Goal: Find specific page/section: Find specific page/section

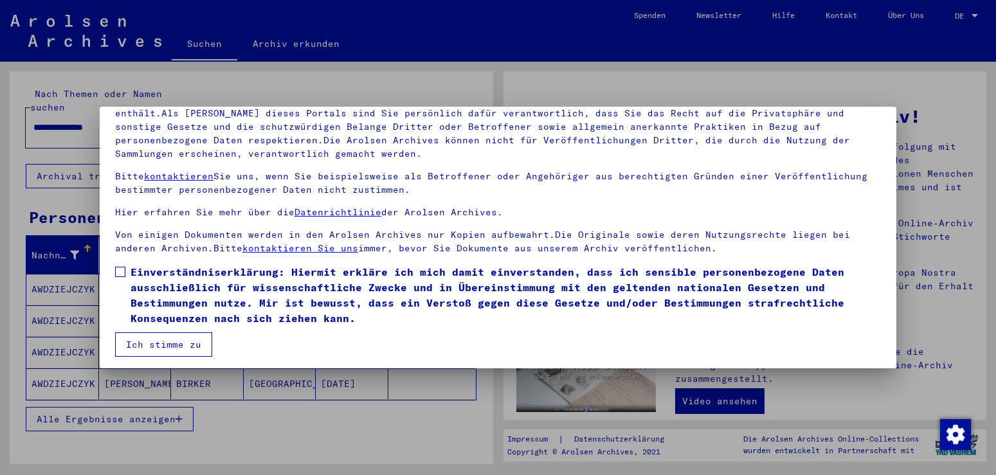
scroll to position [116, 0]
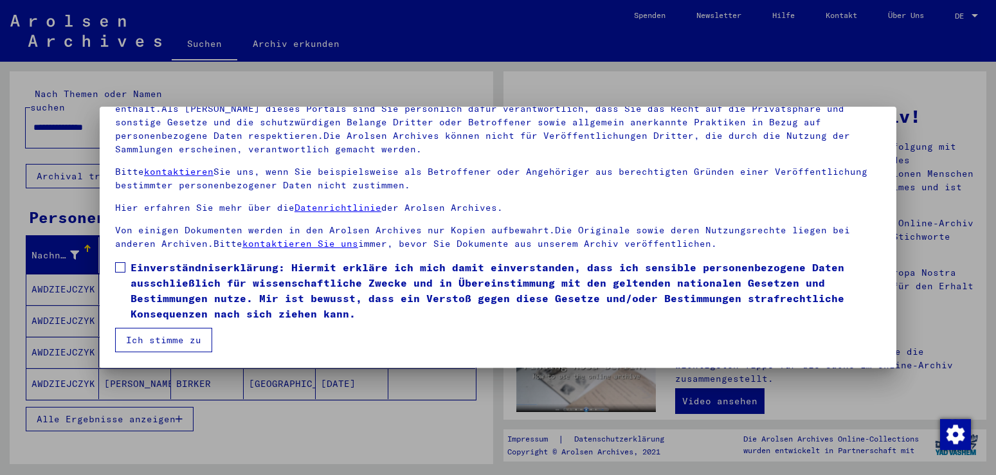
drag, startPoint x: 993, startPoint y: 47, endPoint x: 995, endPoint y: 94, distance: 47.0
click at [995, 94] on div at bounding box center [498, 237] width 996 height 475
click at [960, 373] on div at bounding box center [498, 237] width 996 height 475
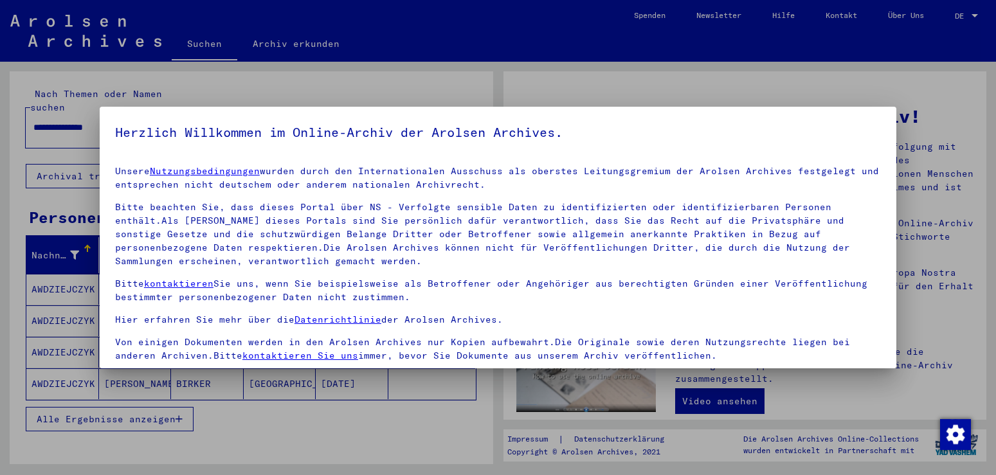
click at [974, 382] on div at bounding box center [498, 237] width 996 height 475
click at [983, 400] on div at bounding box center [498, 237] width 996 height 475
click at [985, 402] on div at bounding box center [498, 237] width 996 height 475
click at [992, 404] on div at bounding box center [498, 237] width 996 height 475
click at [84, 264] on div at bounding box center [498, 237] width 996 height 475
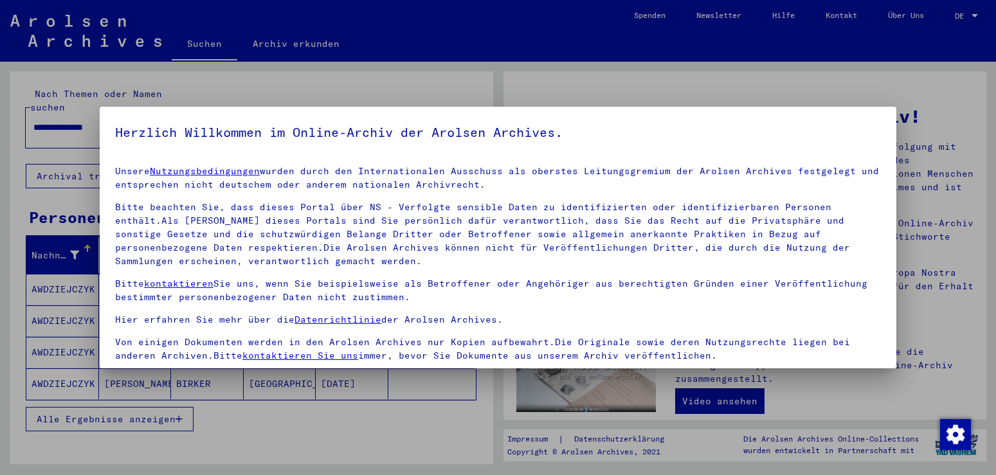
click at [266, 395] on div at bounding box center [498, 237] width 996 height 475
click at [357, 412] on div at bounding box center [498, 237] width 996 height 475
click at [84, 265] on div at bounding box center [498, 237] width 996 height 475
click at [84, 435] on div at bounding box center [498, 237] width 996 height 475
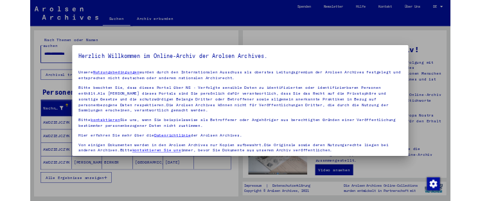
scroll to position [116, 0]
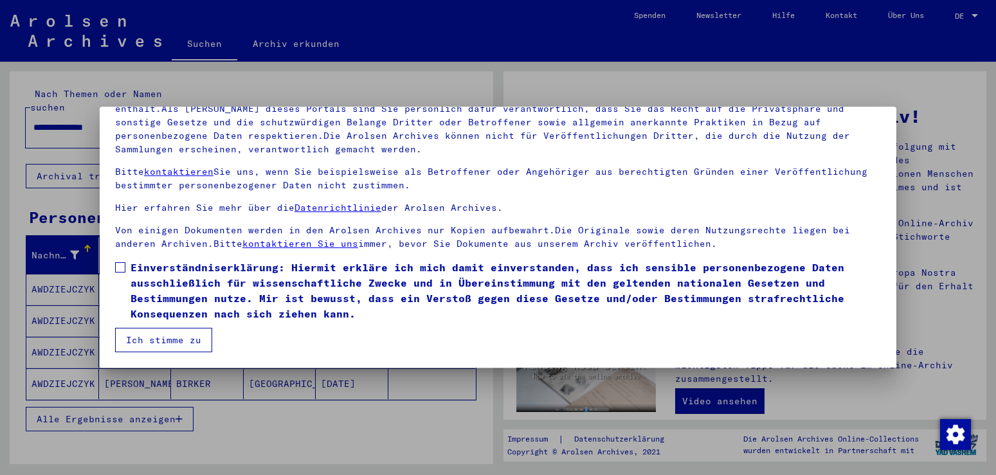
click at [859, 321] on span "Einverständniserklärung: Hiermit erkläre ich mich damit einverstanden, dass ich…" at bounding box center [505, 291] width 750 height 62
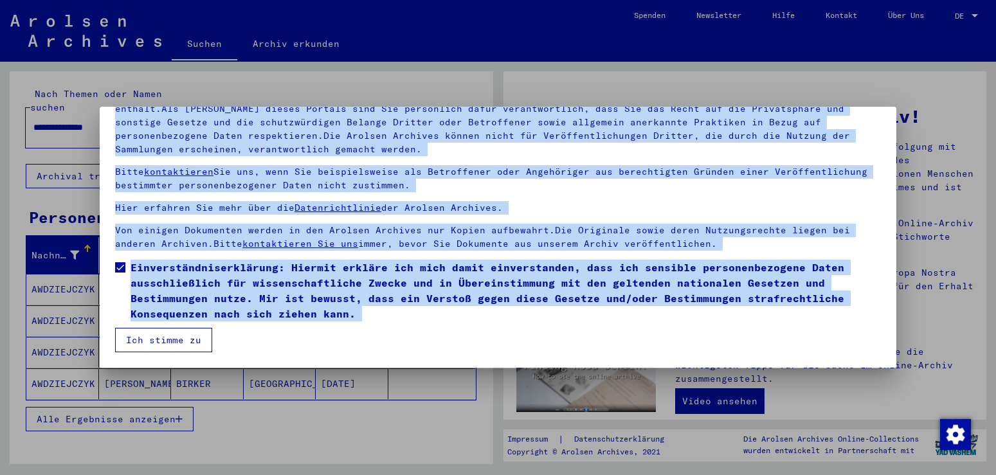
click at [855, 251] on p "Von einigen Dokumenten werden in den Arolsen Archives nur Kopien aufbewahrt.Die…" at bounding box center [497, 237] width 765 height 27
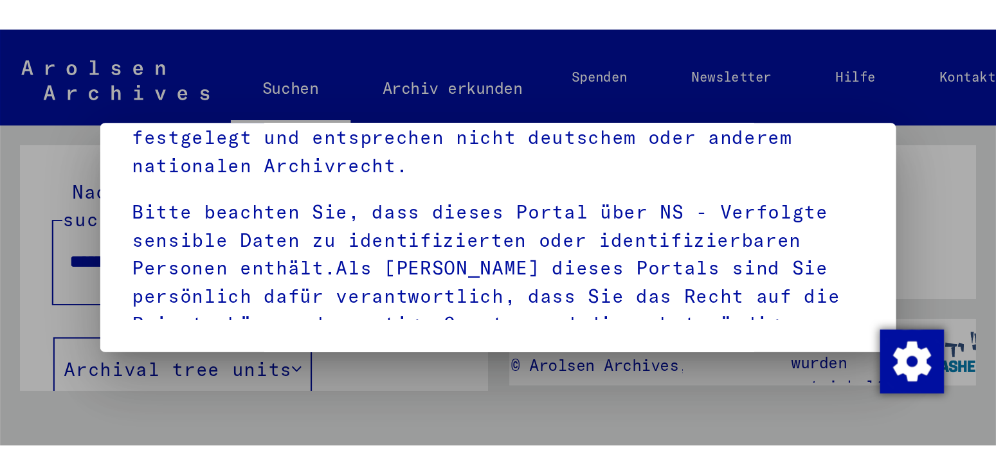
scroll to position [113, 0]
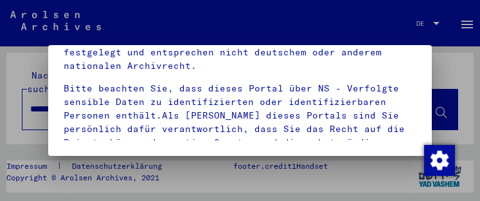
click at [402, 154] on mat-dialog-container "Herzlich Willkommen im Online-Archiv der Arolsen Archives. Unsere Nutzungsbedin…" at bounding box center [240, 100] width 384 height 111
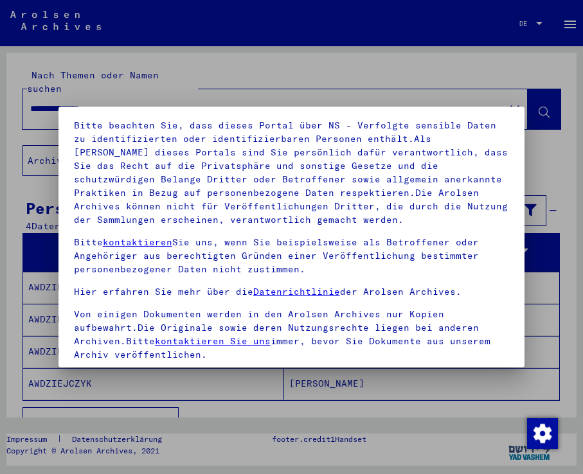
scroll to position [141, 0]
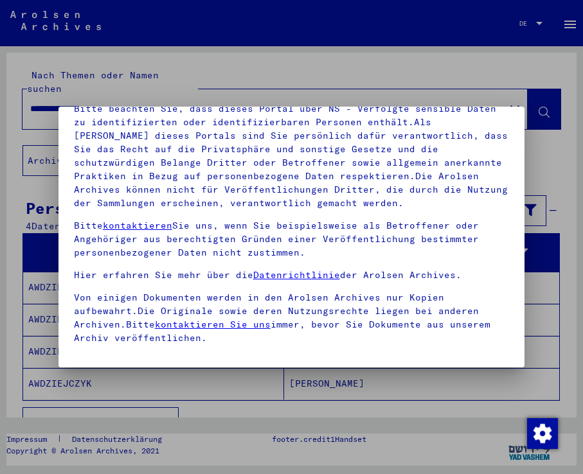
drag, startPoint x: 490, startPoint y: 316, endPoint x: 496, endPoint y: 266, distance: 50.5
click at [496, 210] on p "Bitte beachten Sie, dass dieses Portal über NS - Verfolgte sensible Daten zu id…" at bounding box center [292, 156] width 436 height 108
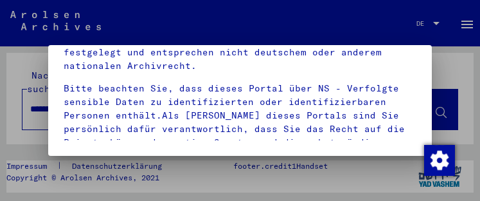
scroll to position [113, 0]
click at [362, 197] on div at bounding box center [240, 100] width 480 height 201
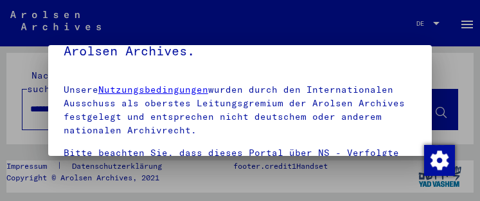
drag, startPoint x: 476, startPoint y: 48, endPoint x: 480, endPoint y: 98, distance: 50.3
click at [424, 149] on img "button" at bounding box center [439, 160] width 31 height 31
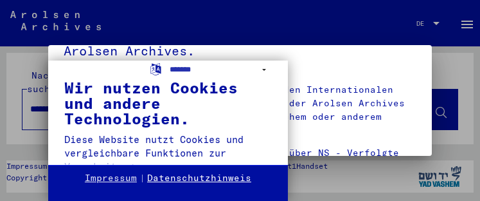
click at [204, 177] on link "Datenschutzhinweis" at bounding box center [199, 178] width 104 height 13
click at [167, 126] on div "Wir nutzen Cookies und andere Technologien." at bounding box center [168, 103] width 208 height 46
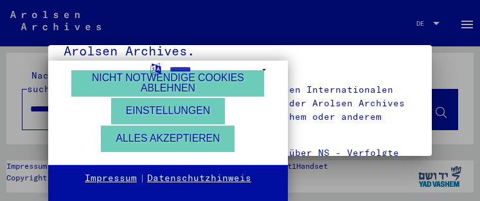
scroll to position [112, 0]
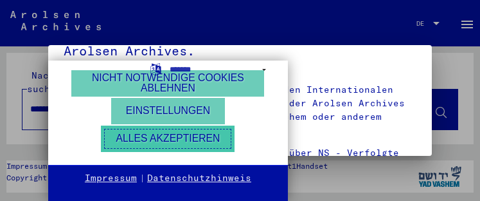
click at [204, 133] on button "Alles akzeptieren" at bounding box center [168, 138] width 134 height 26
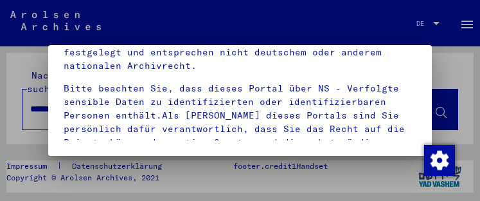
scroll to position [113, 0]
click at [429, 152] on img "button" at bounding box center [439, 160] width 31 height 31
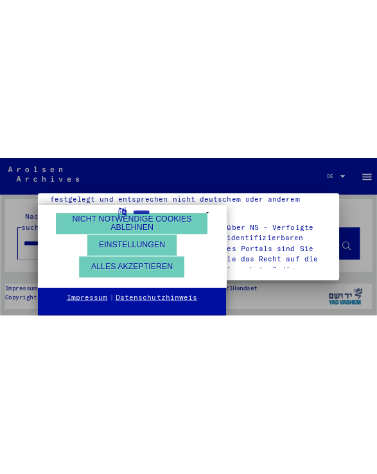
scroll to position [112, 0]
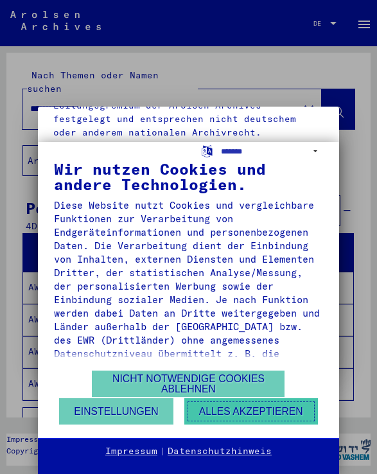
click at [265, 404] on button "Alles akzeptieren" at bounding box center [251, 411] width 134 height 26
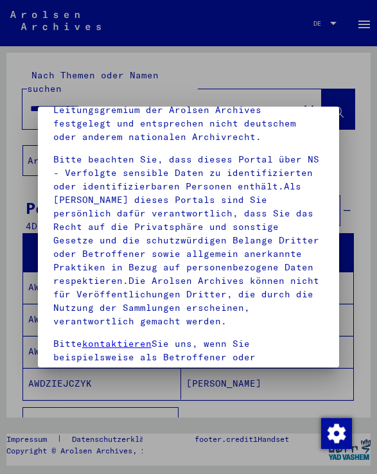
scroll to position [165, 0]
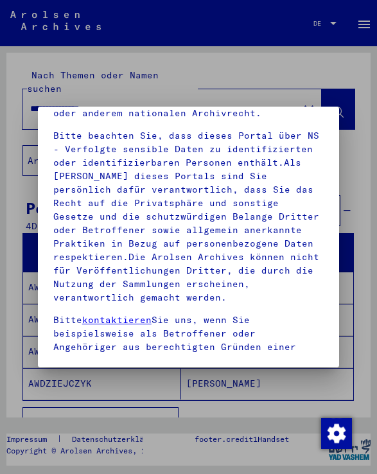
click at [289, 355] on mat-dialog-container "Herzlich Willkommen im Online-Archiv der Arolsen Archives. Unsere Nutzungsbedin…" at bounding box center [189, 237] width 302 height 261
drag, startPoint x: 33, startPoint y: 362, endPoint x: 56, endPoint y: 382, distance: 29.6
click at [56, 382] on div at bounding box center [188, 237] width 377 height 474
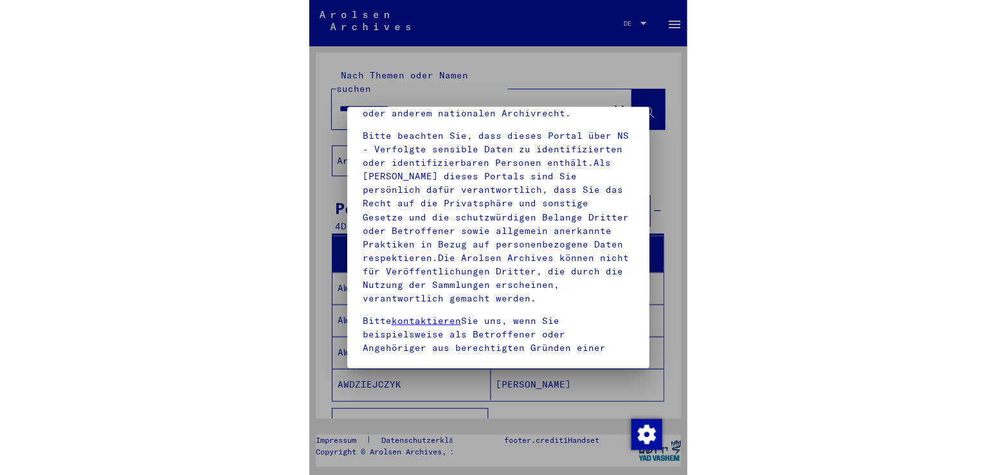
scroll to position [0, 0]
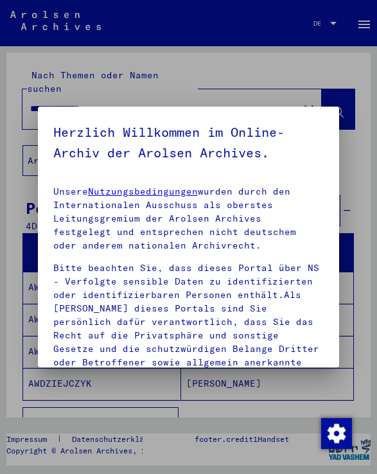
click at [363, 33] on div at bounding box center [188, 237] width 377 height 474
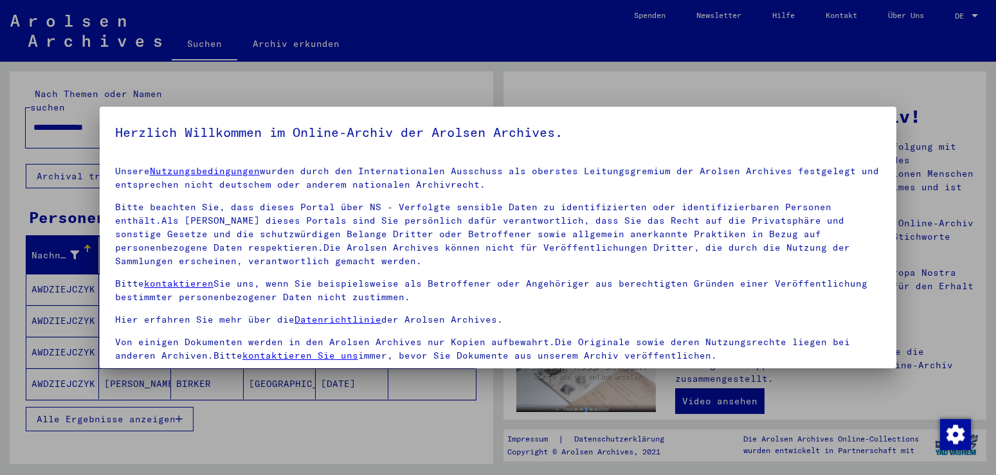
drag, startPoint x: 991, startPoint y: 90, endPoint x: 995, endPoint y: 114, distance: 24.7
click at [995, 114] on div at bounding box center [498, 237] width 996 height 475
click at [981, 141] on div at bounding box center [498, 237] width 996 height 475
click at [980, 129] on div at bounding box center [498, 237] width 996 height 475
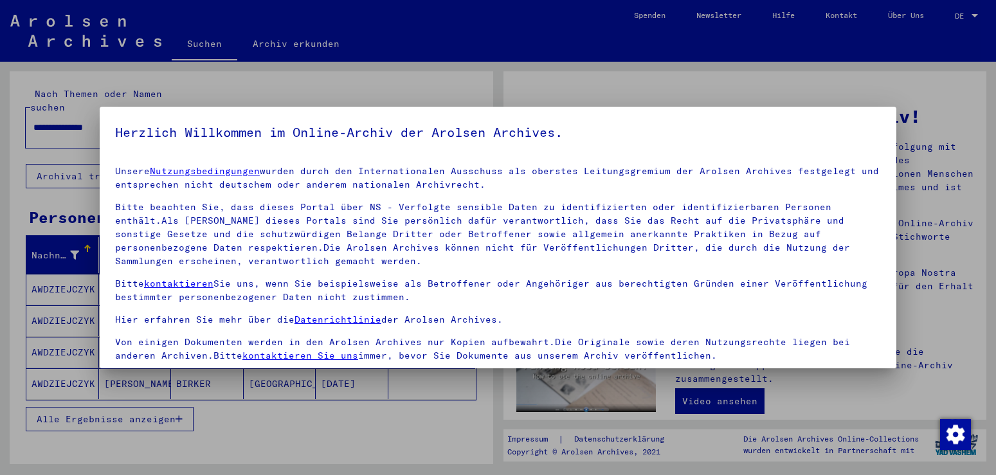
click at [980, 129] on div at bounding box center [498, 237] width 996 height 475
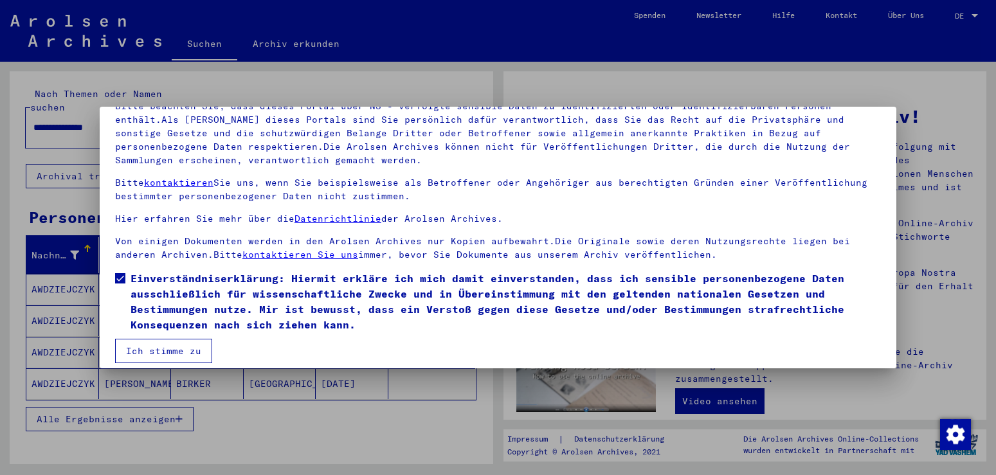
scroll to position [116, 0]
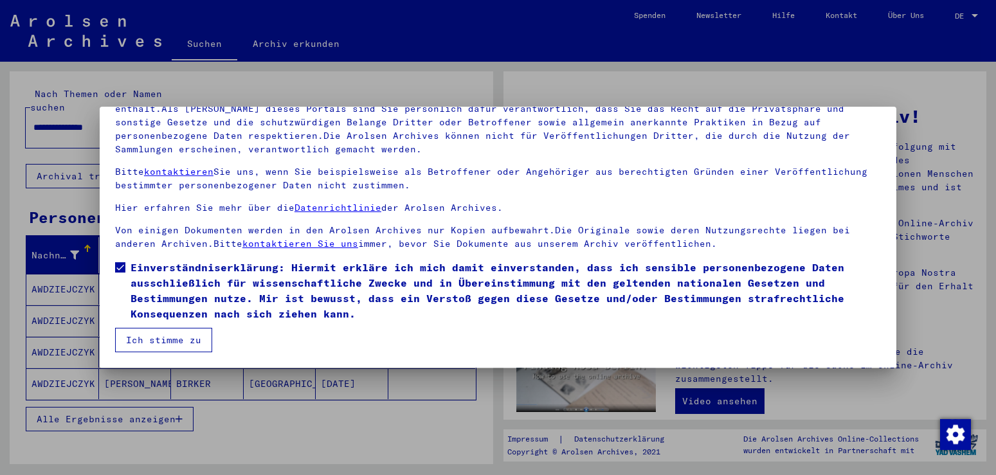
click at [873, 362] on mat-dialog-container "Herzlich Willkommen im Online-Archiv der Arolsen Archives. Unsere Nutzungsbedin…" at bounding box center [498, 237] width 796 height 261
click at [845, 377] on div at bounding box center [498, 237] width 996 height 475
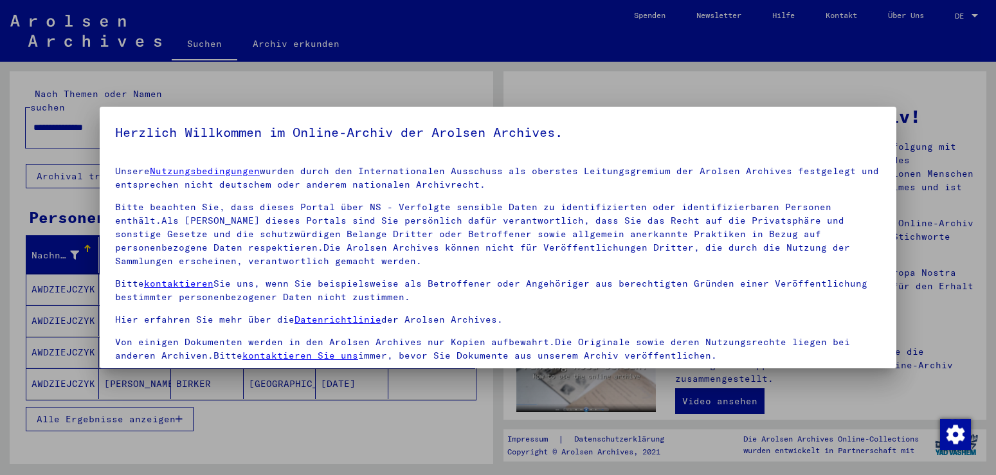
click at [836, 326] on p "Hier erfahren Sie mehr über die Datenrichtlinie der Arolsen Archives." at bounding box center [497, 319] width 765 height 13
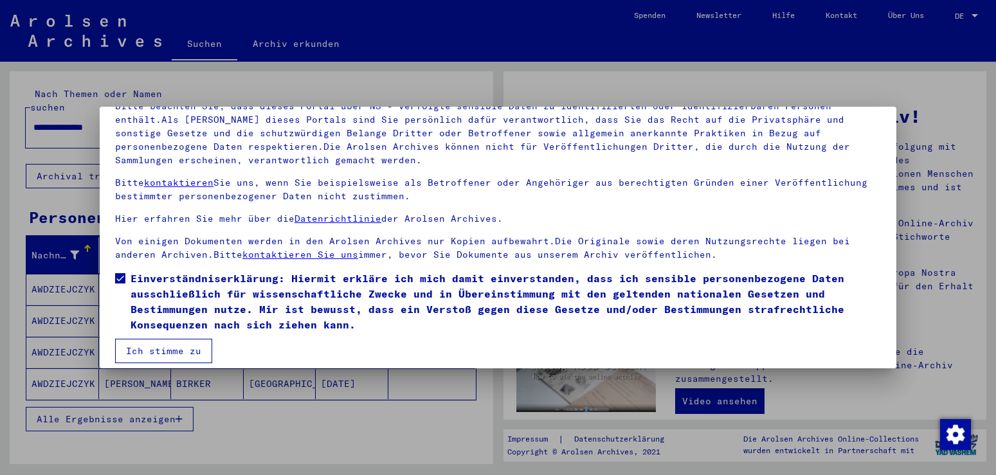
scroll to position [116, 0]
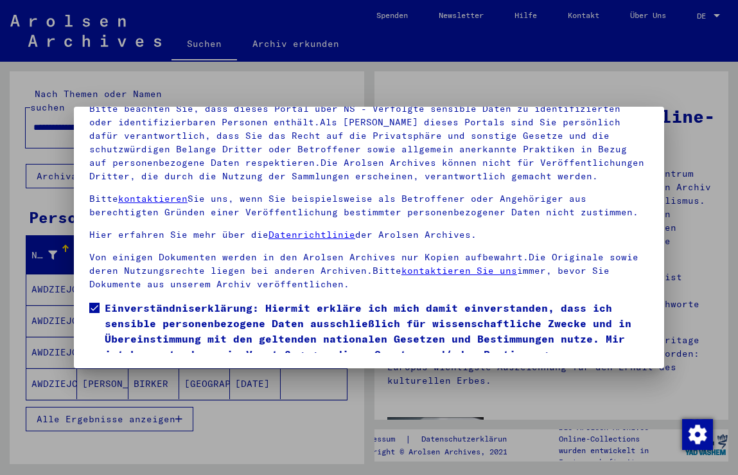
click at [657, 355] on mat-dialog-container "Herzlich Willkommen im Online-Archiv der Arolsen Archives. Unsere Nutzungsbedin…" at bounding box center [369, 237] width 591 height 261
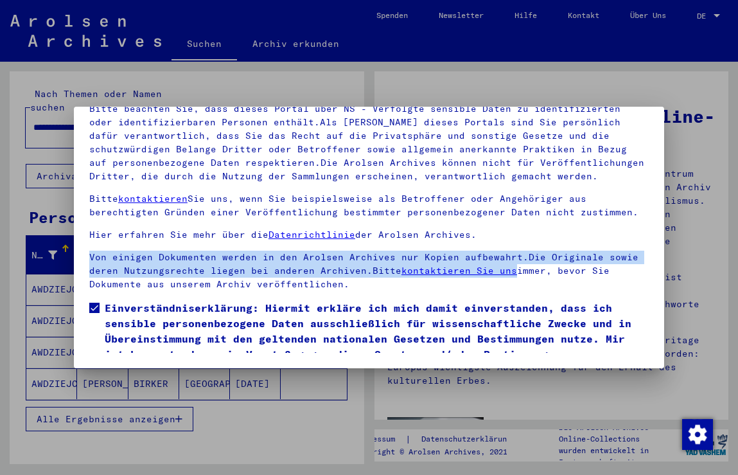
click at [657, 355] on mat-dialog-container "Herzlich Willkommen im Online-Archiv der Arolsen Archives. Unsere Nutzungsbedin…" at bounding box center [369, 237] width 591 height 261
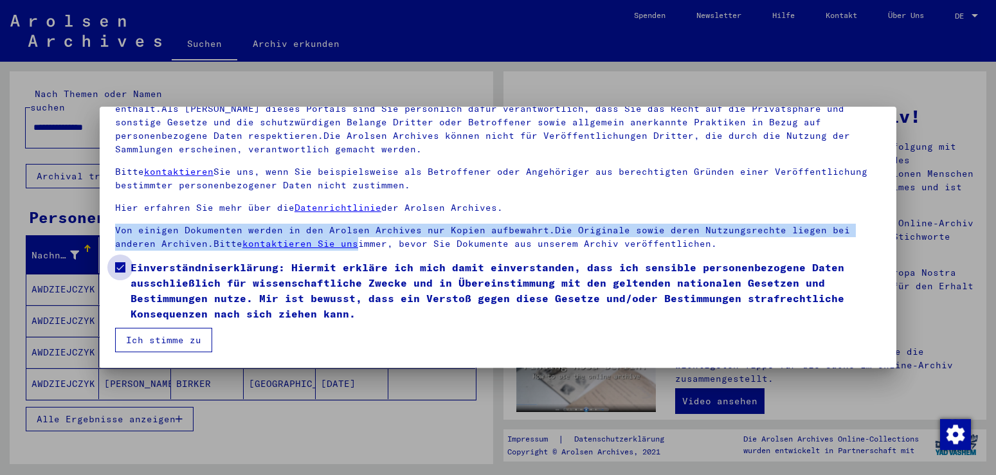
click at [834, 321] on span "Einverständniserklärung: Hiermit erkläre ich mich damit einverstanden, dass ich…" at bounding box center [505, 291] width 750 height 62
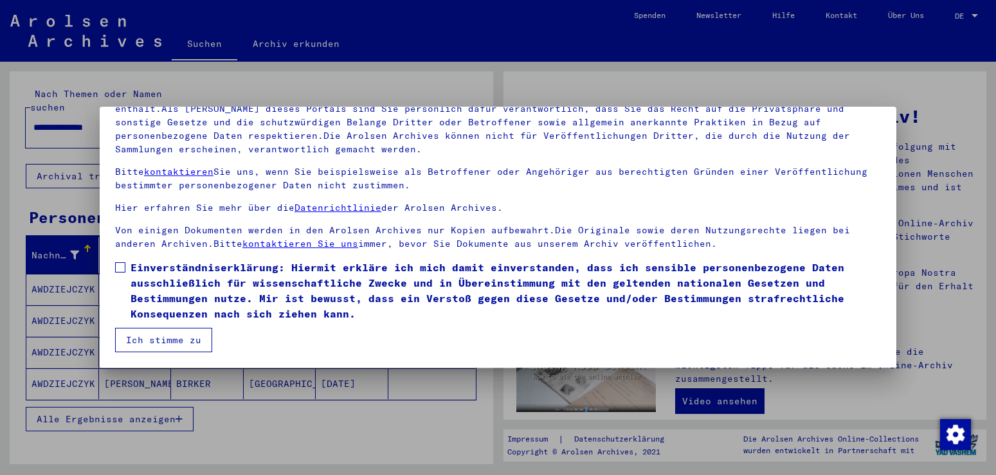
click at [789, 319] on mat-dialog-content "Unsere Nutzungsbedingungen wurden durch den Internationalen Ausschuss als obers…" at bounding box center [498, 198] width 796 height 308
click at [874, 321] on span "Einverständniserklärung: Hiermit erkläre ich mich damit einverstanden, dass ich…" at bounding box center [505, 291] width 750 height 62
